Goal: Information Seeking & Learning: Learn about a topic

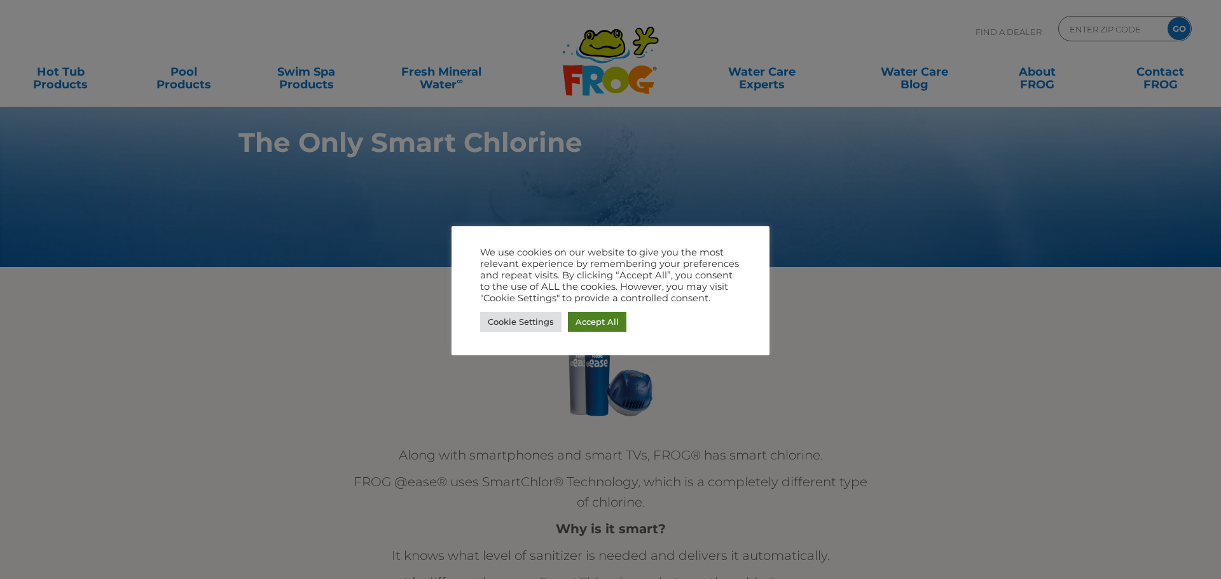
click at [601, 324] on link "Accept All" at bounding box center [597, 322] width 58 height 20
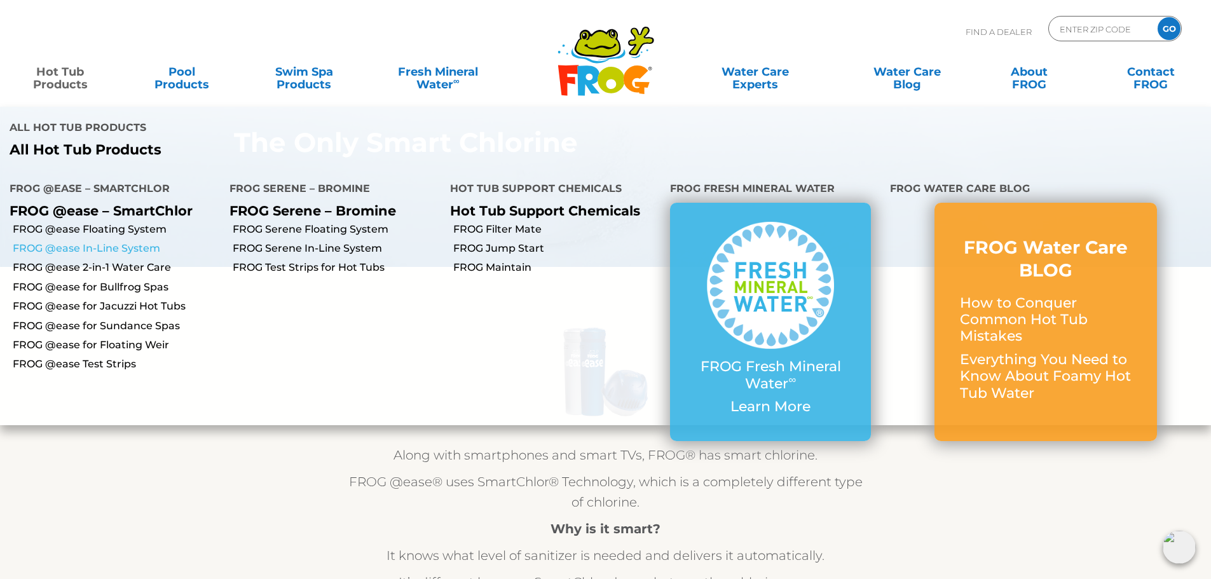
click at [58, 242] on link "FROG @ease In-Line System" at bounding box center [116, 249] width 207 height 14
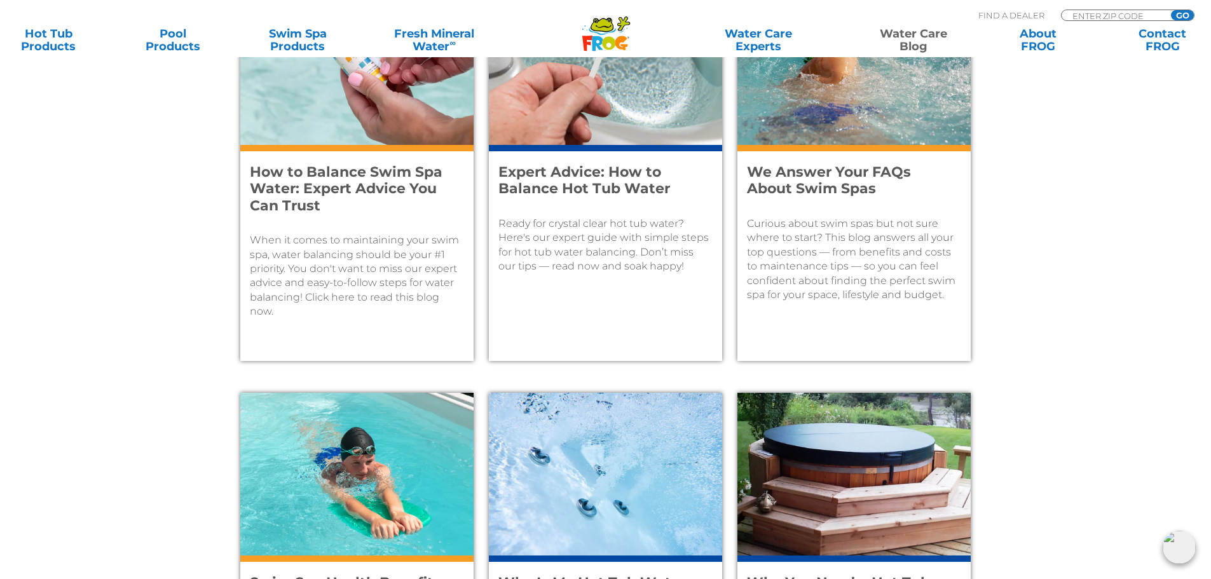
scroll to position [699, 0]
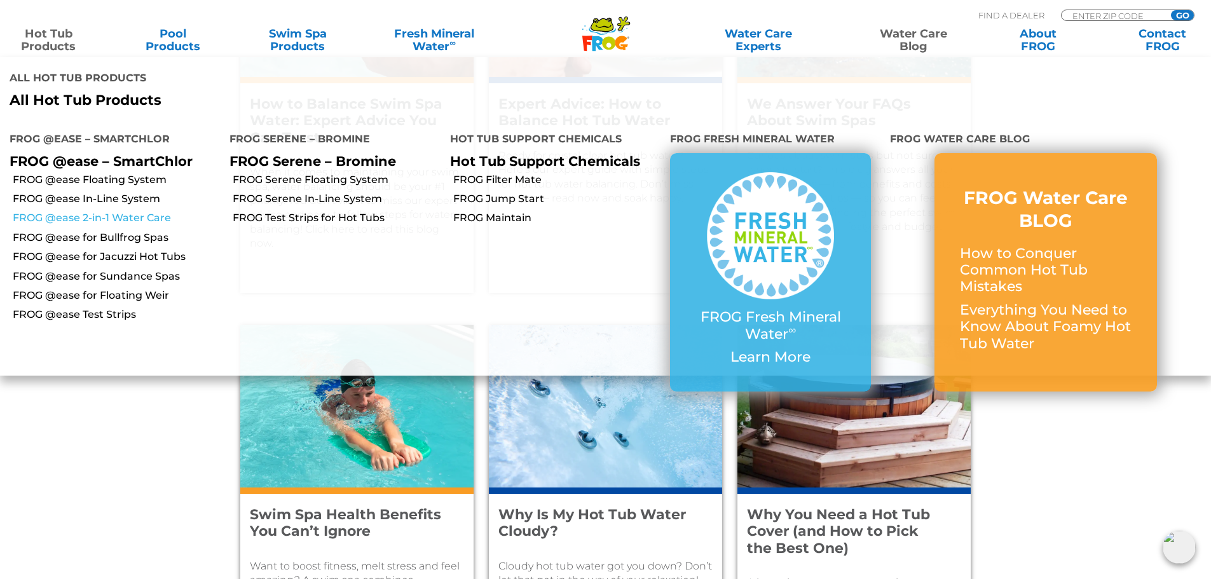
click at [102, 211] on link "FROG @ease 2-in-1 Water Care" at bounding box center [116, 218] width 207 height 14
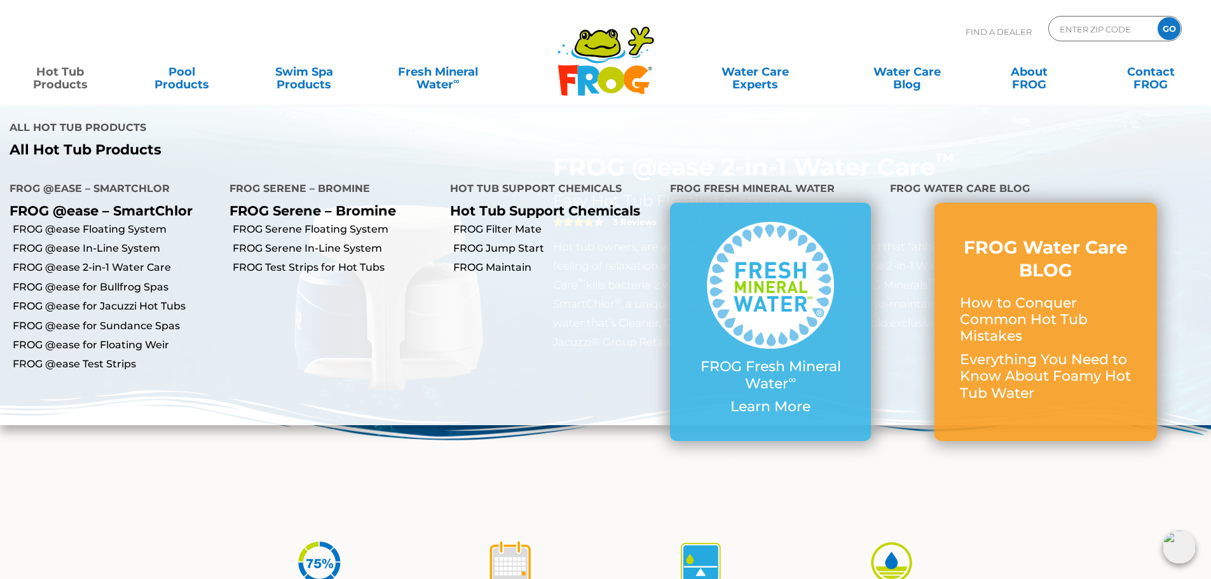
click at [53, 71] on link "Hot Tub Products" at bounding box center [60, 71] width 95 height 25
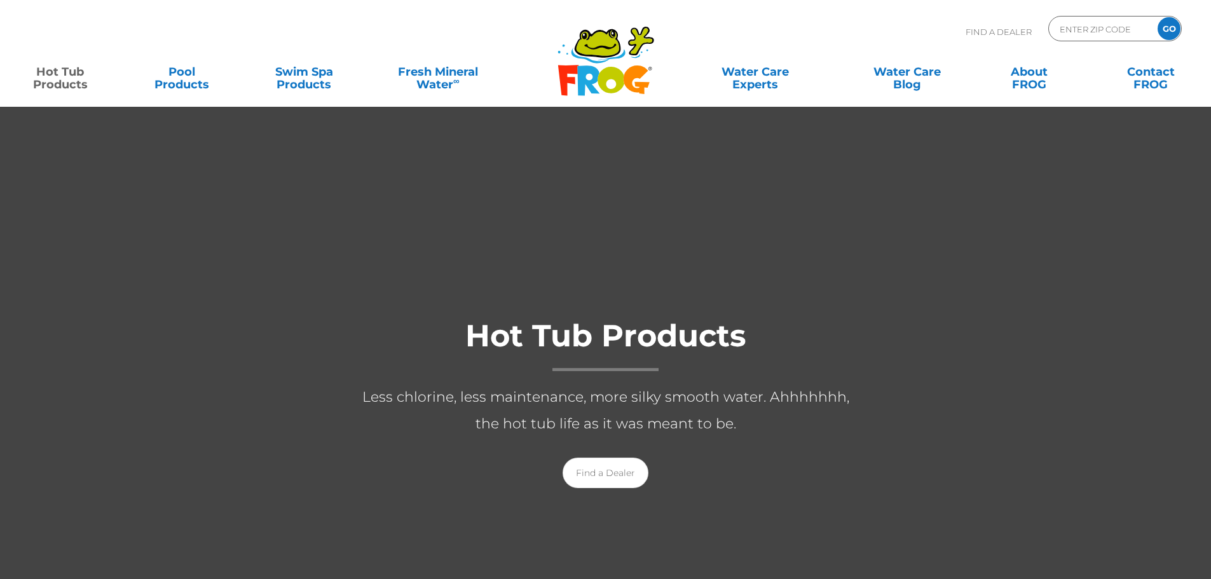
click at [54, 71] on link "Hot Tub Products" at bounding box center [60, 71] width 95 height 25
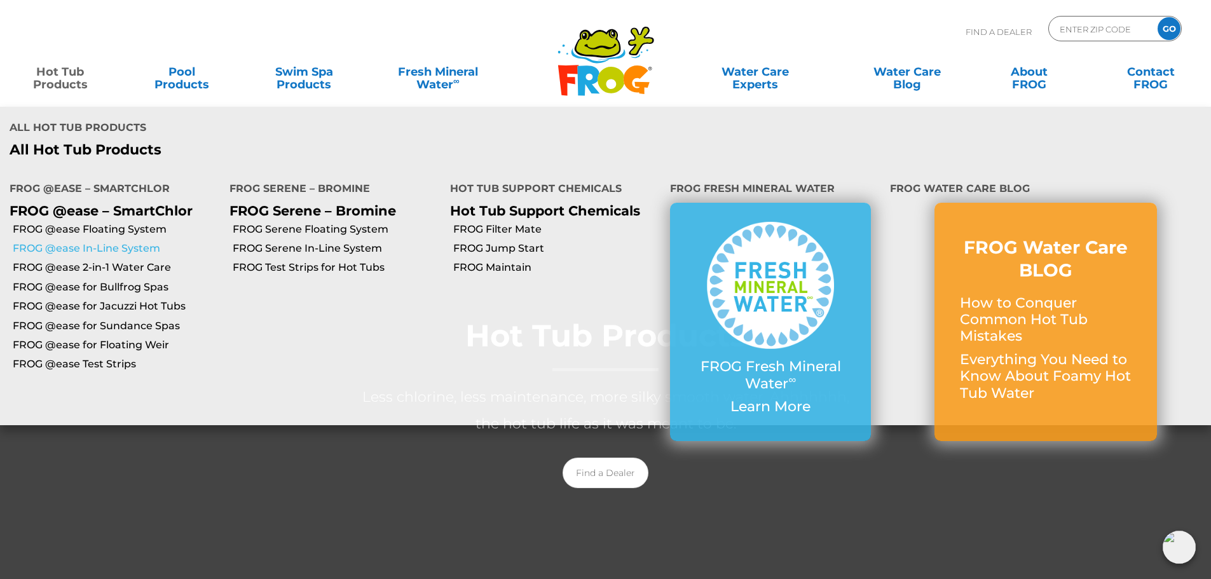
click at [125, 242] on link "FROG @ease In-Line System" at bounding box center [116, 249] width 207 height 14
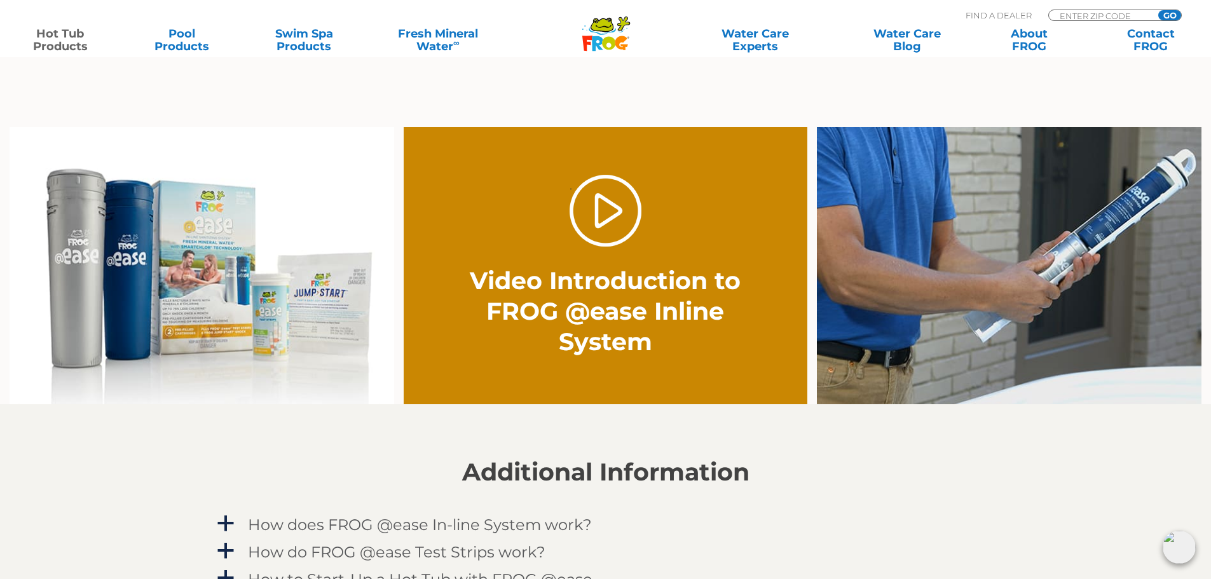
scroll to position [890, 0]
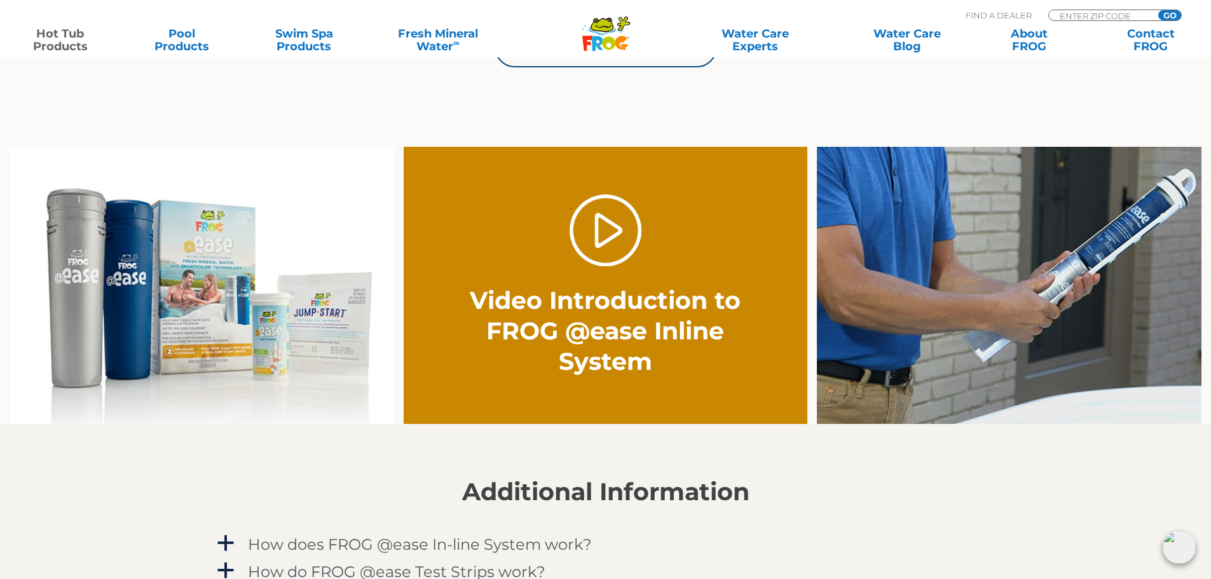
click at [149, 321] on img at bounding box center [202, 286] width 385 height 278
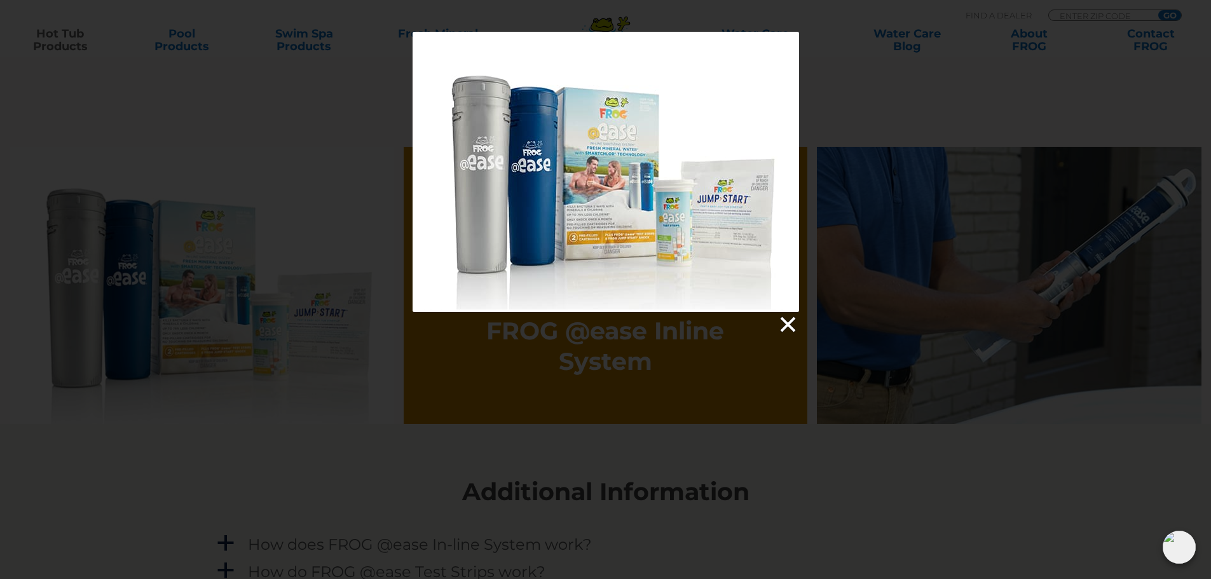
click at [782, 330] on link at bounding box center [787, 324] width 19 height 19
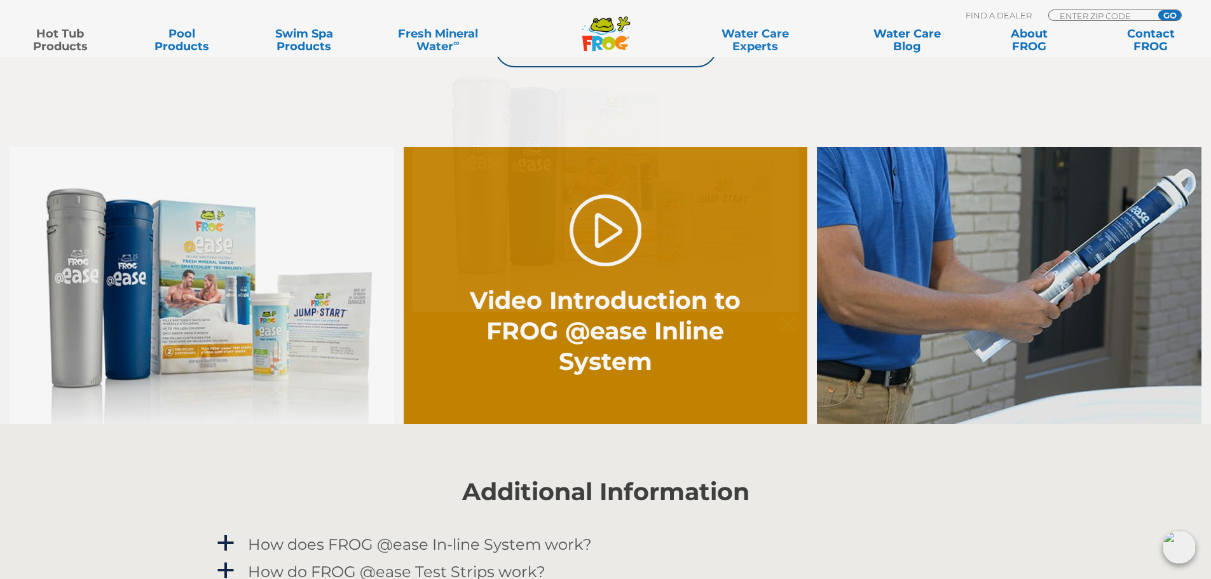
click at [919, 331] on div at bounding box center [605, 183] width 1211 height 303
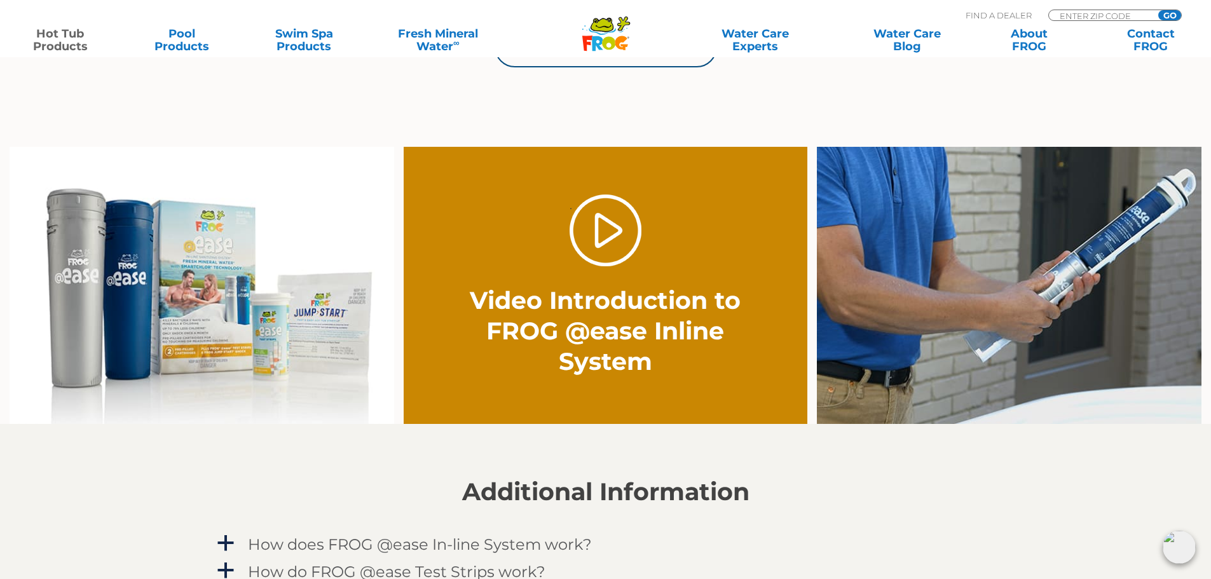
click at [923, 323] on img at bounding box center [1009, 286] width 385 height 278
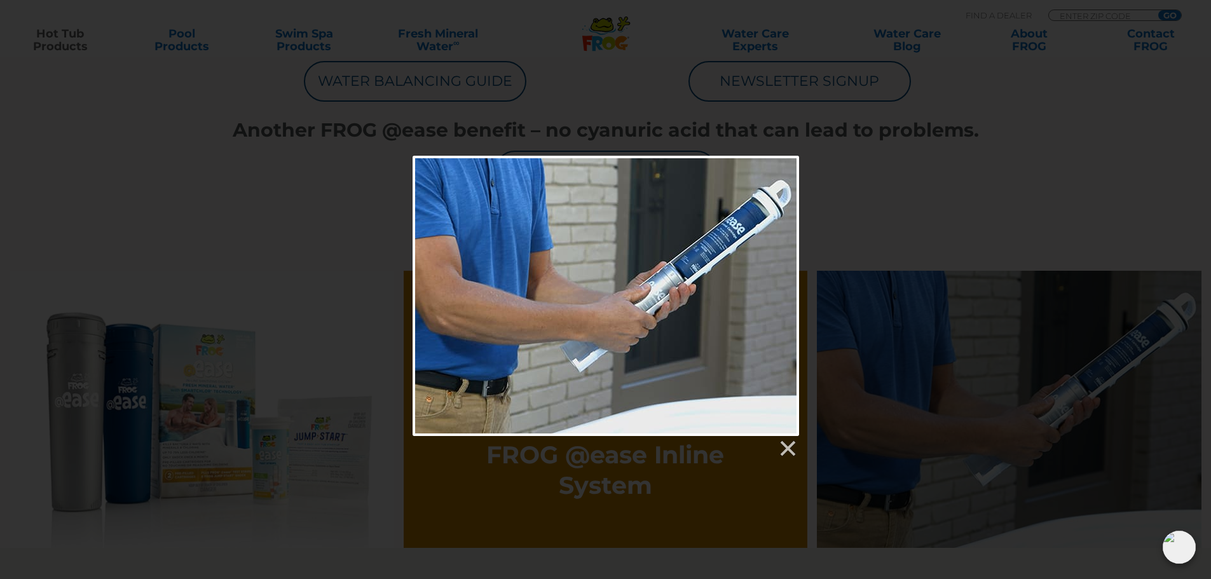
scroll to position [763, 0]
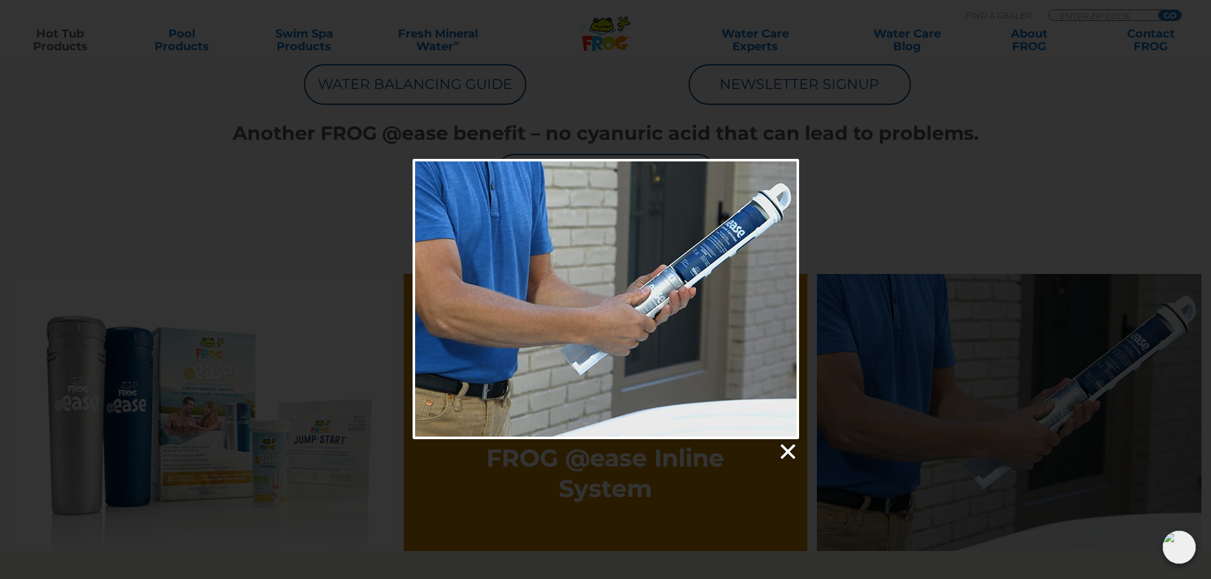
click at [783, 449] on link at bounding box center [787, 451] width 19 height 19
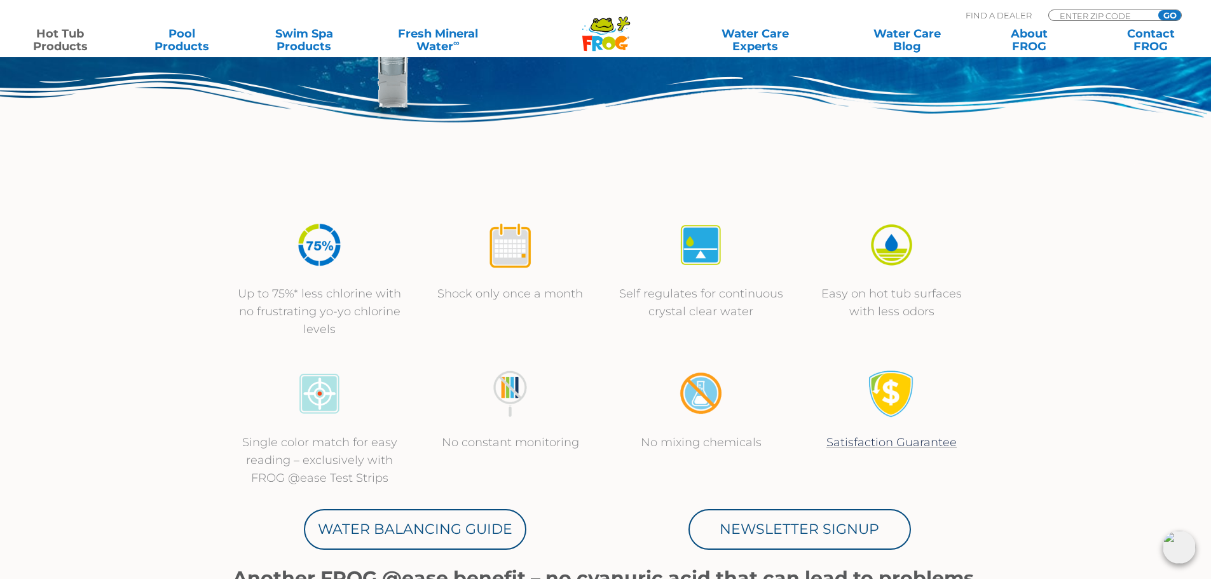
scroll to position [0, 0]
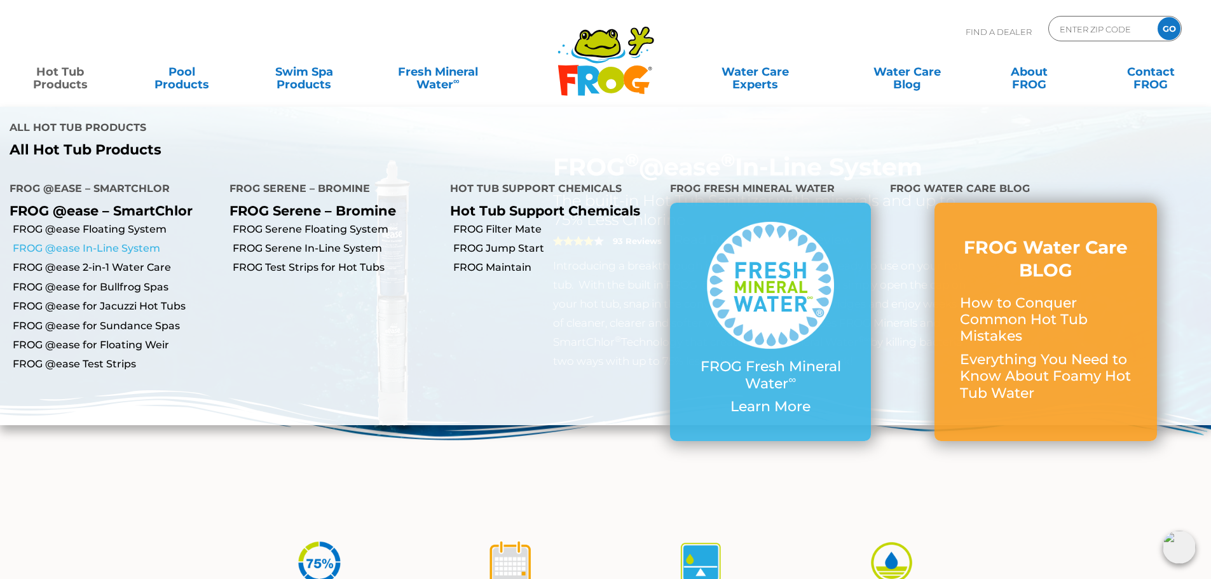
click at [134, 242] on link "FROG @ease In-Line System" at bounding box center [116, 249] width 207 height 14
click at [90, 299] on link "FROG @ease for Jacuzzi Hot Tubs" at bounding box center [116, 306] width 207 height 14
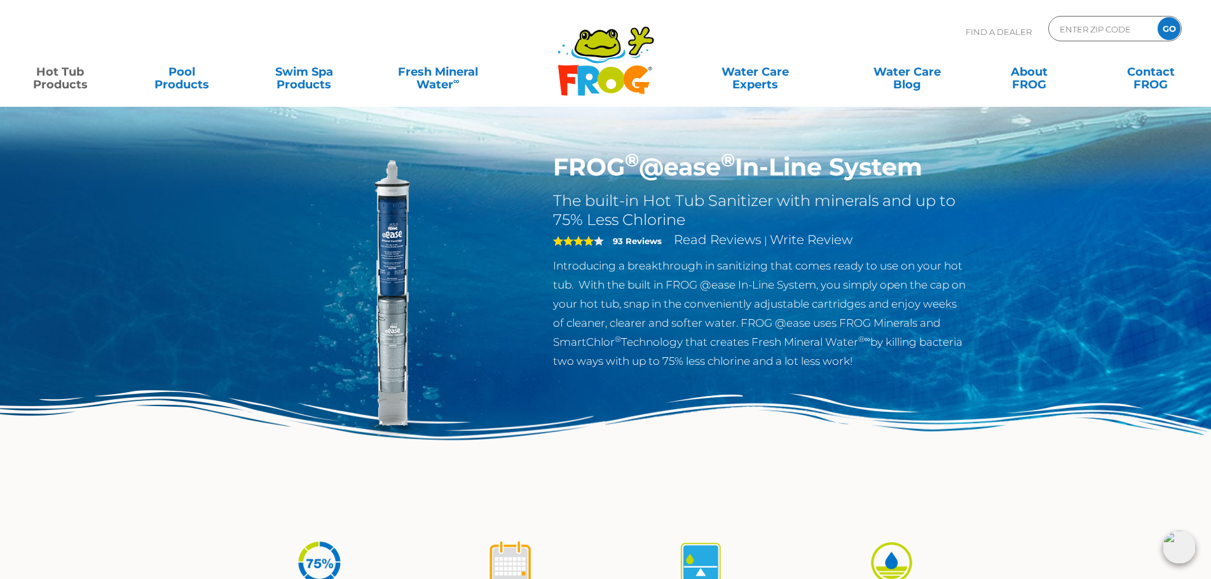
drag, startPoint x: 555, startPoint y: 165, endPoint x: 971, endPoint y: 174, distance: 415.9
click at [971, 174] on div "FROG ® @ease ® In-Line System The built-in Hot Tub Sanitizer with minerals and …" at bounding box center [761, 265] width 434 height 224
copy h1 "FROG ® @ease ® In-Line System"
